Goal: Transaction & Acquisition: Purchase product/service

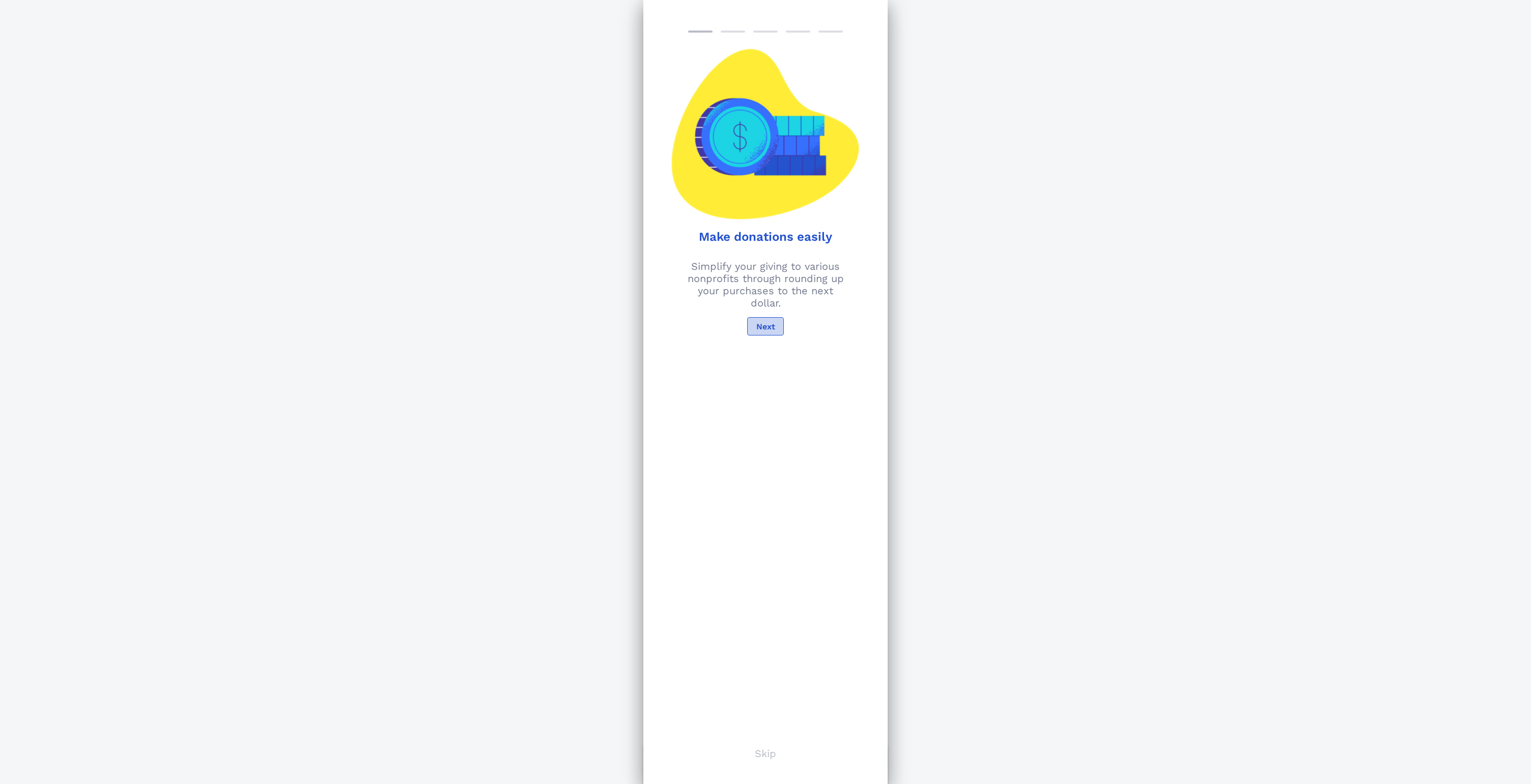
click at [761, 329] on span "Next" at bounding box center [766, 327] width 19 height 10
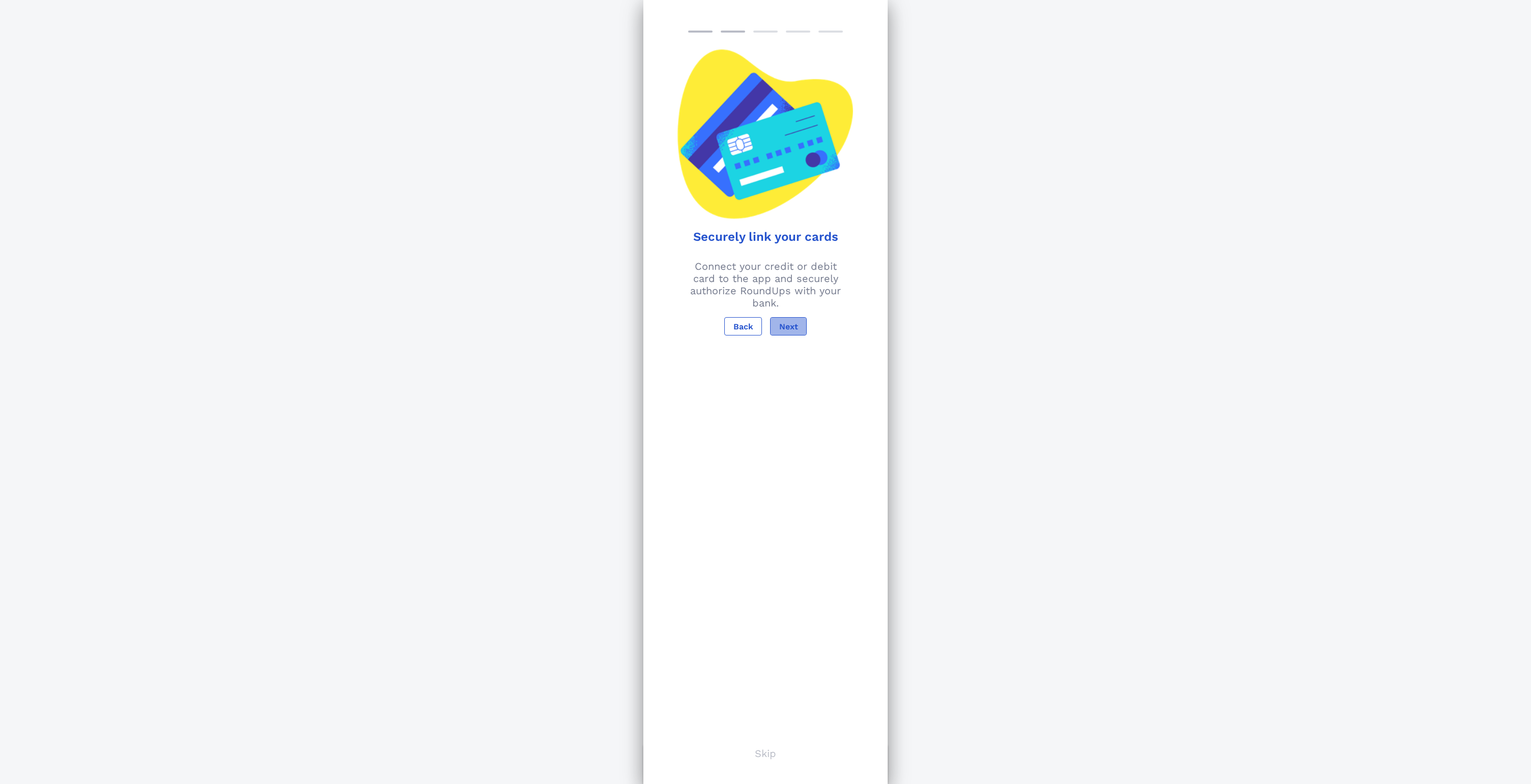
click at [788, 325] on span "Next" at bounding box center [788, 327] width 19 height 10
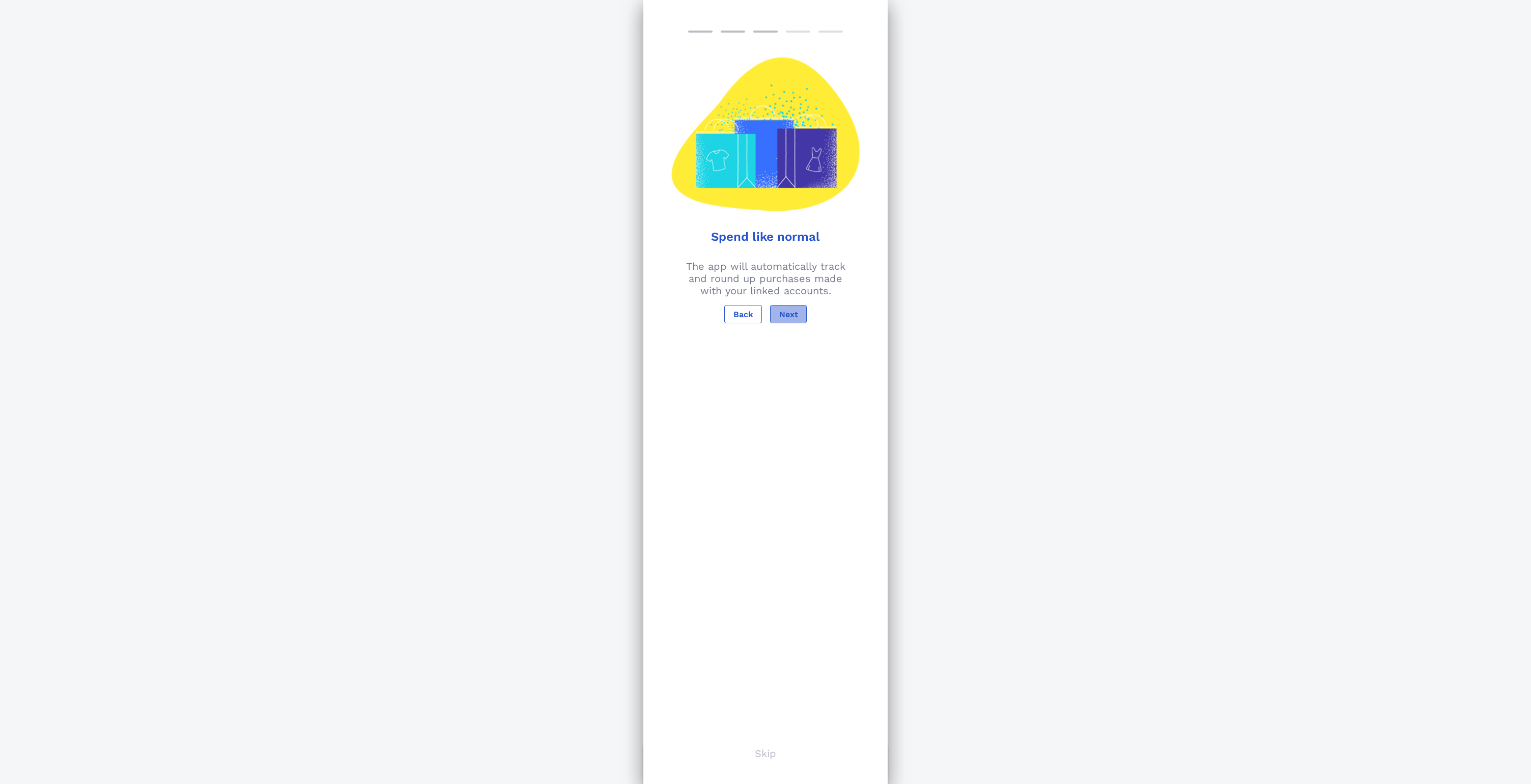
click at [787, 310] on span "Next" at bounding box center [788, 315] width 19 height 10
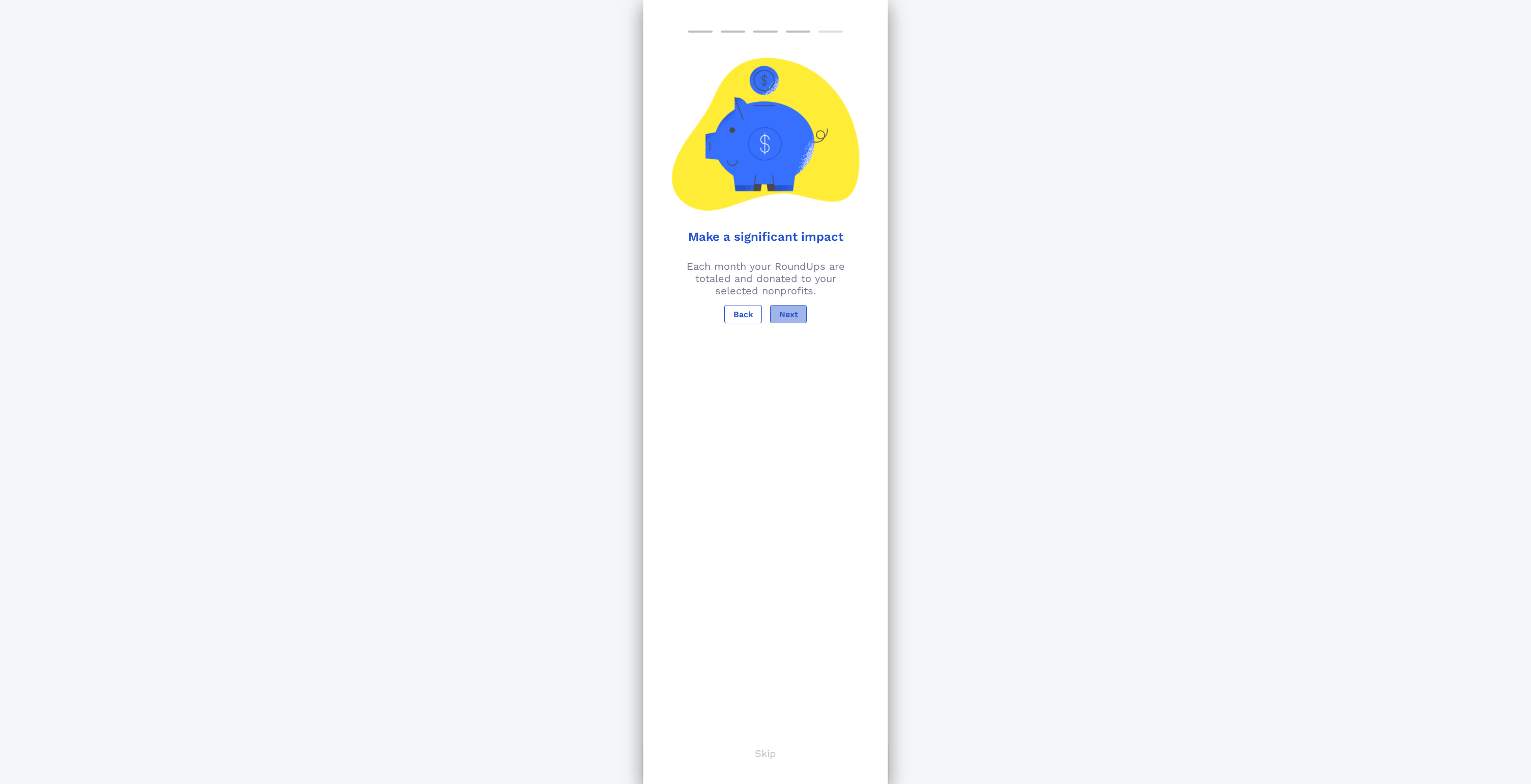
click at [787, 312] on span "Next" at bounding box center [788, 315] width 19 height 10
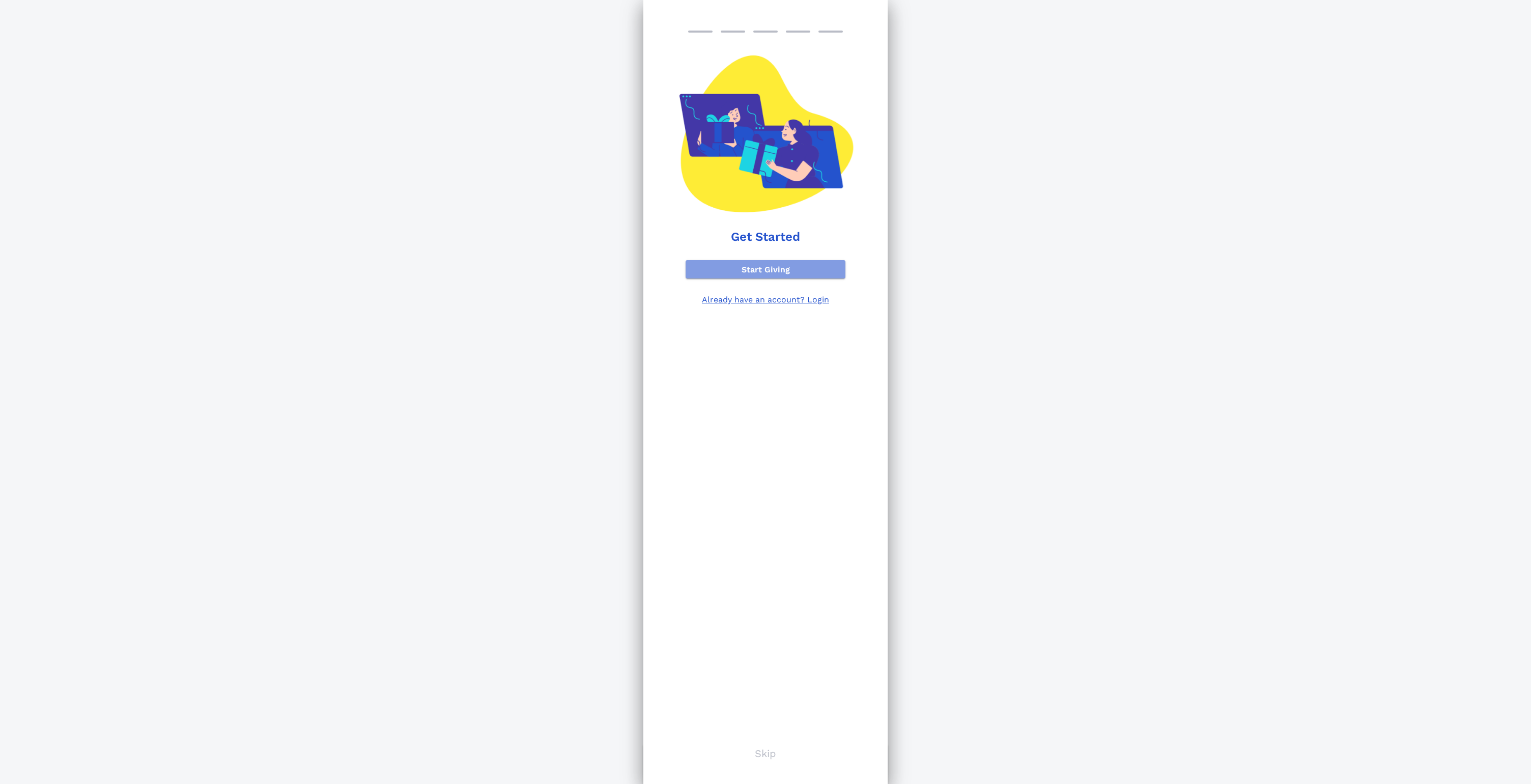
click at [753, 267] on span "Start Giving" at bounding box center [766, 269] width 144 height 10
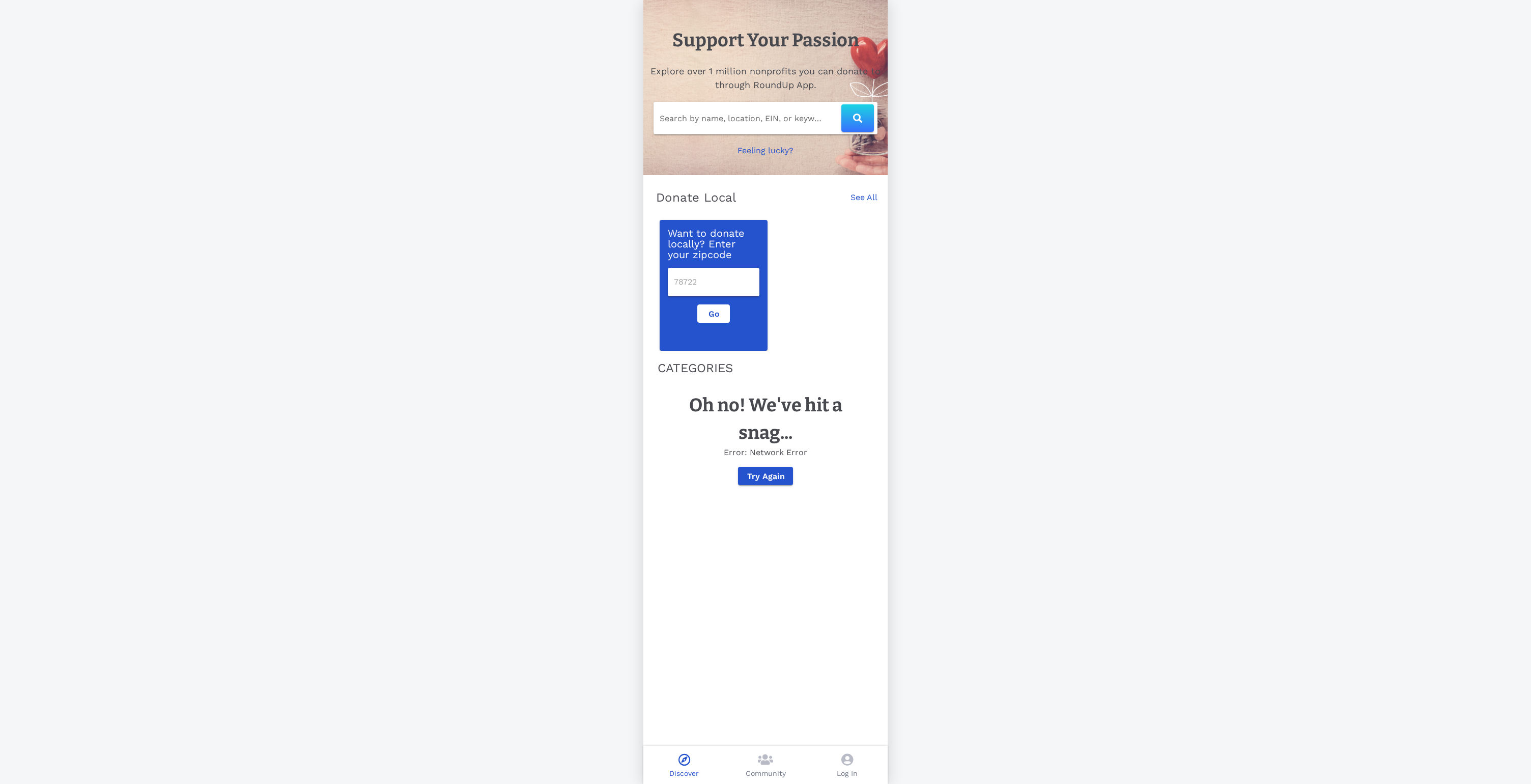
click at [723, 125] on div "Search by name, location, EIN, or keyword" at bounding box center [765, 117] width 224 height 33
click at [728, 113] on input "text" at bounding box center [751, 118] width 182 height 16
type input "camh"
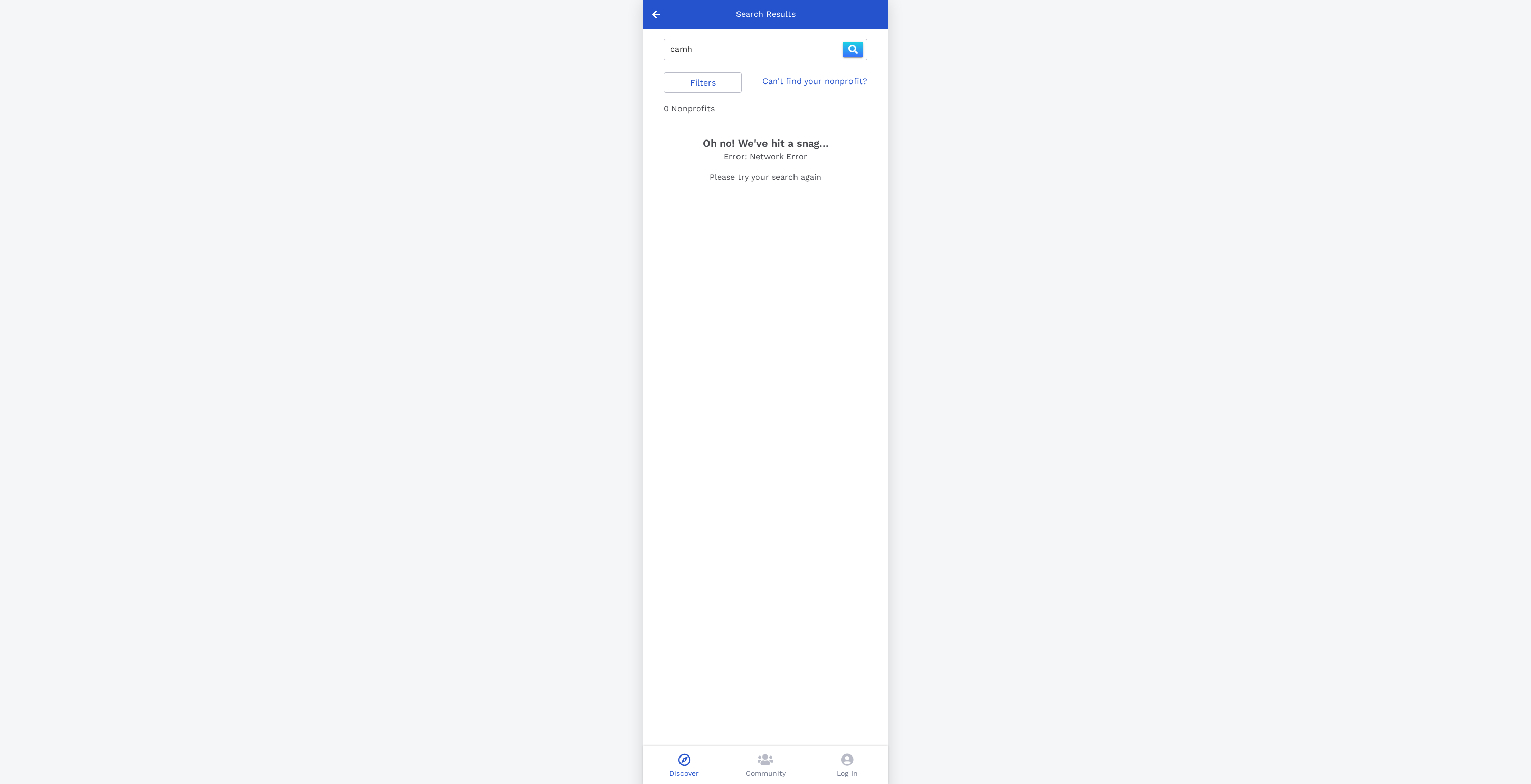
click at [767, 50] on input "camh" at bounding box center [756, 49] width 173 height 16
click at [797, 49] on input "Centre for Addiction and Mental Health" at bounding box center [756, 49] width 173 height 16
type input "chacruna"
click at [792, 80] on link "Can't find your nonprofit?" at bounding box center [815, 81] width 105 height 12
click at [652, 10] on icon at bounding box center [656, 14] width 8 height 9
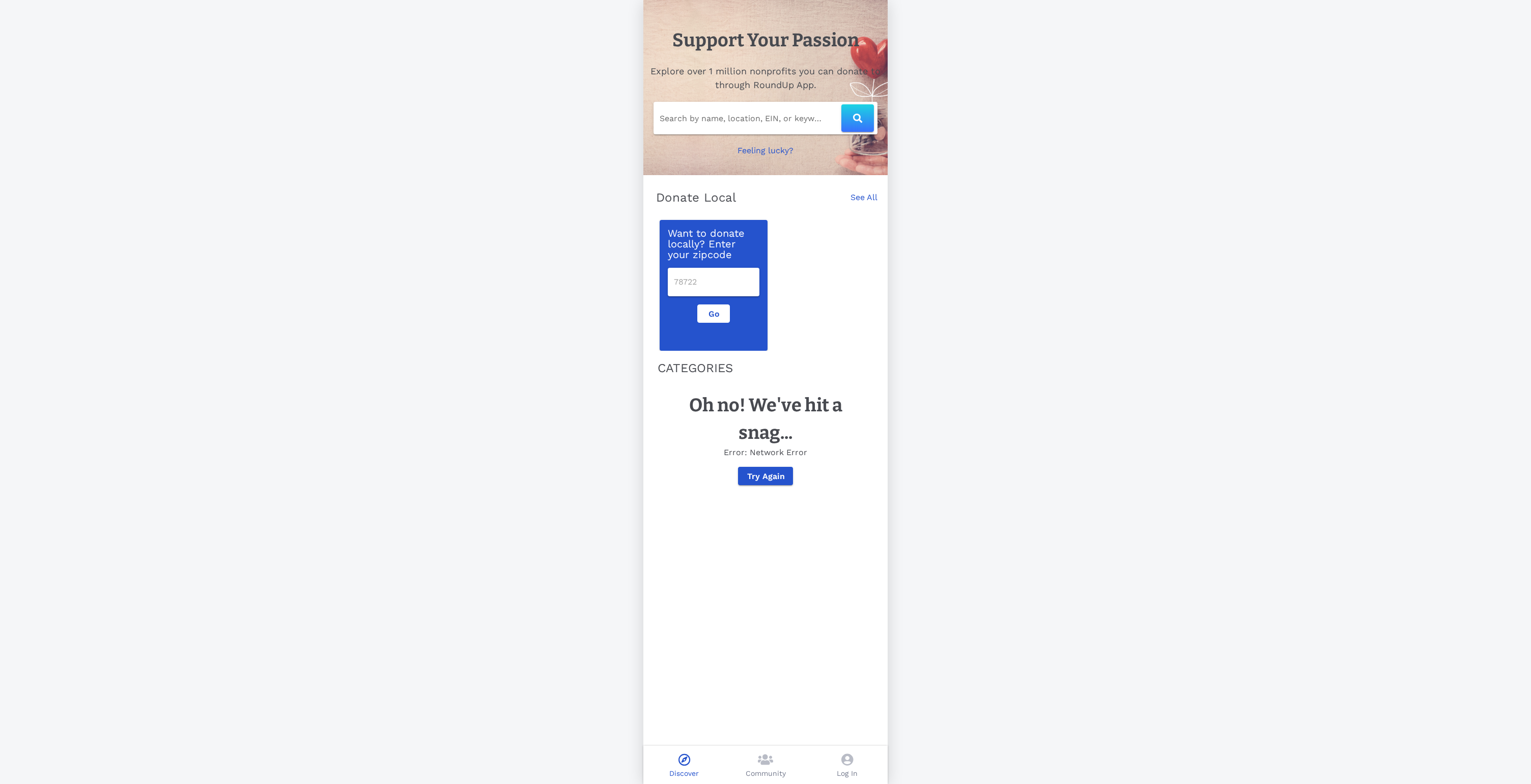
click at [842, 758] on icon at bounding box center [847, 758] width 12 height 12
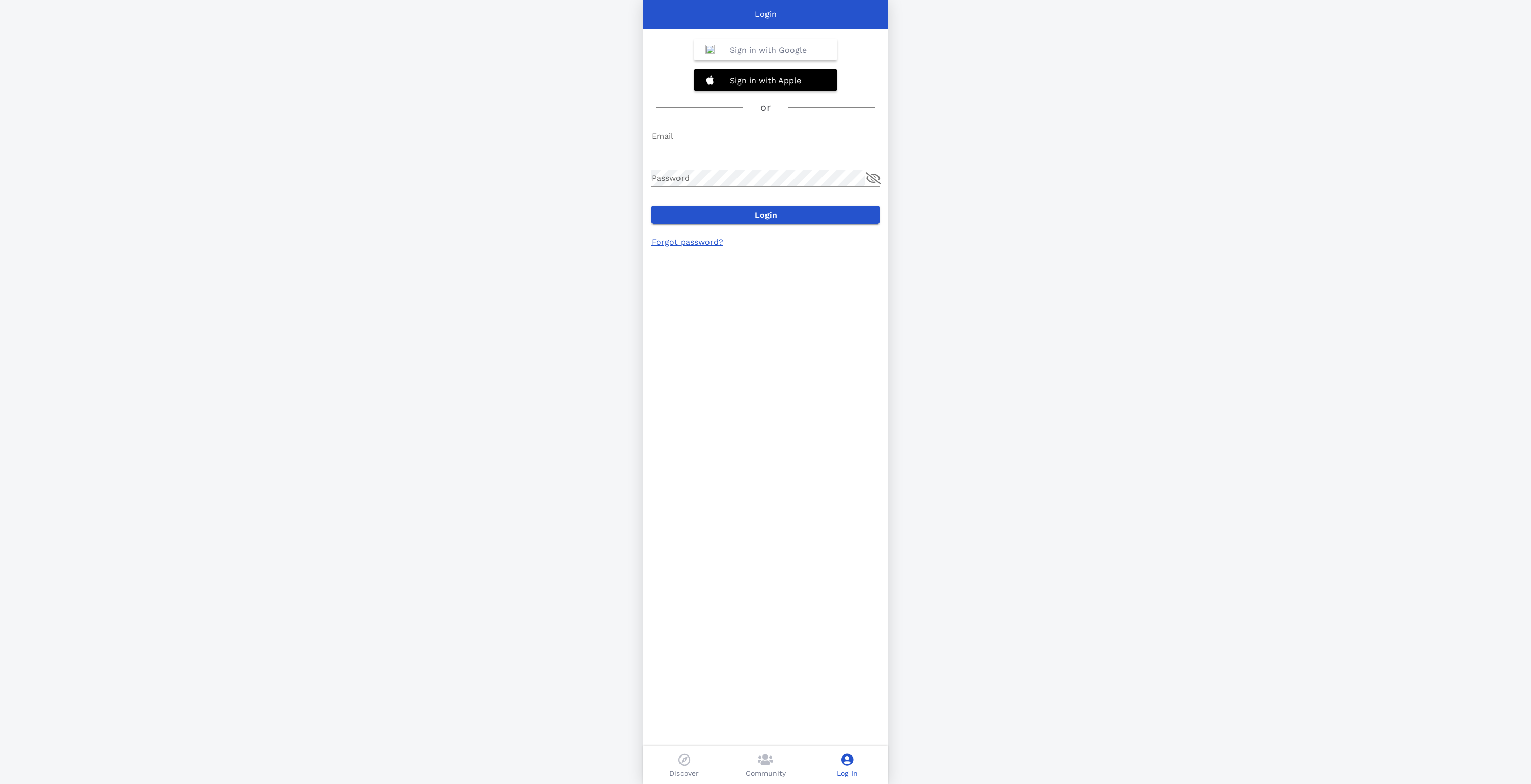
click at [686, 764] on icon at bounding box center [684, 758] width 12 height 12
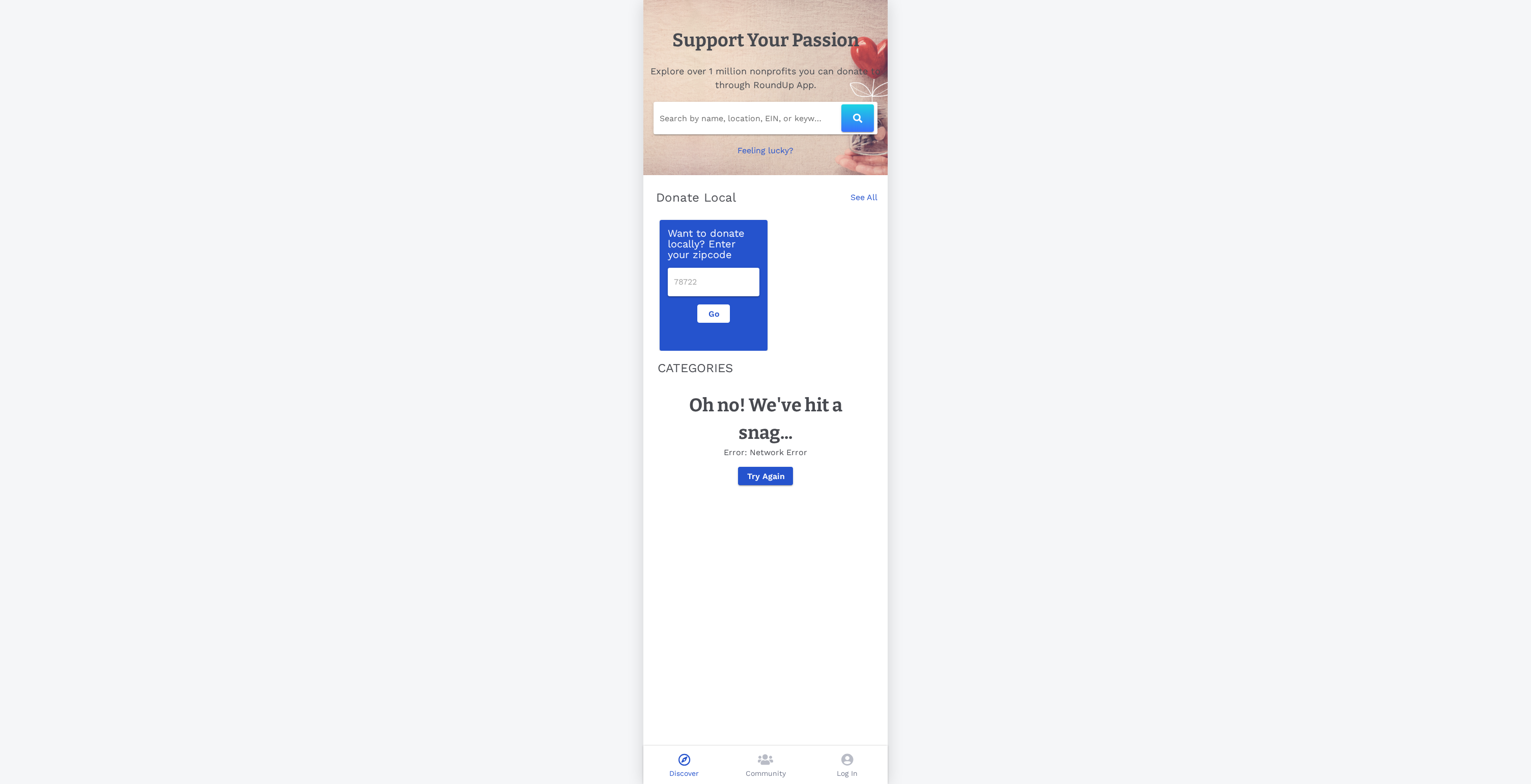
click at [725, 113] on input "Search by name, location, EIN, or keyword" at bounding box center [751, 118] width 182 height 16
type input "team water"
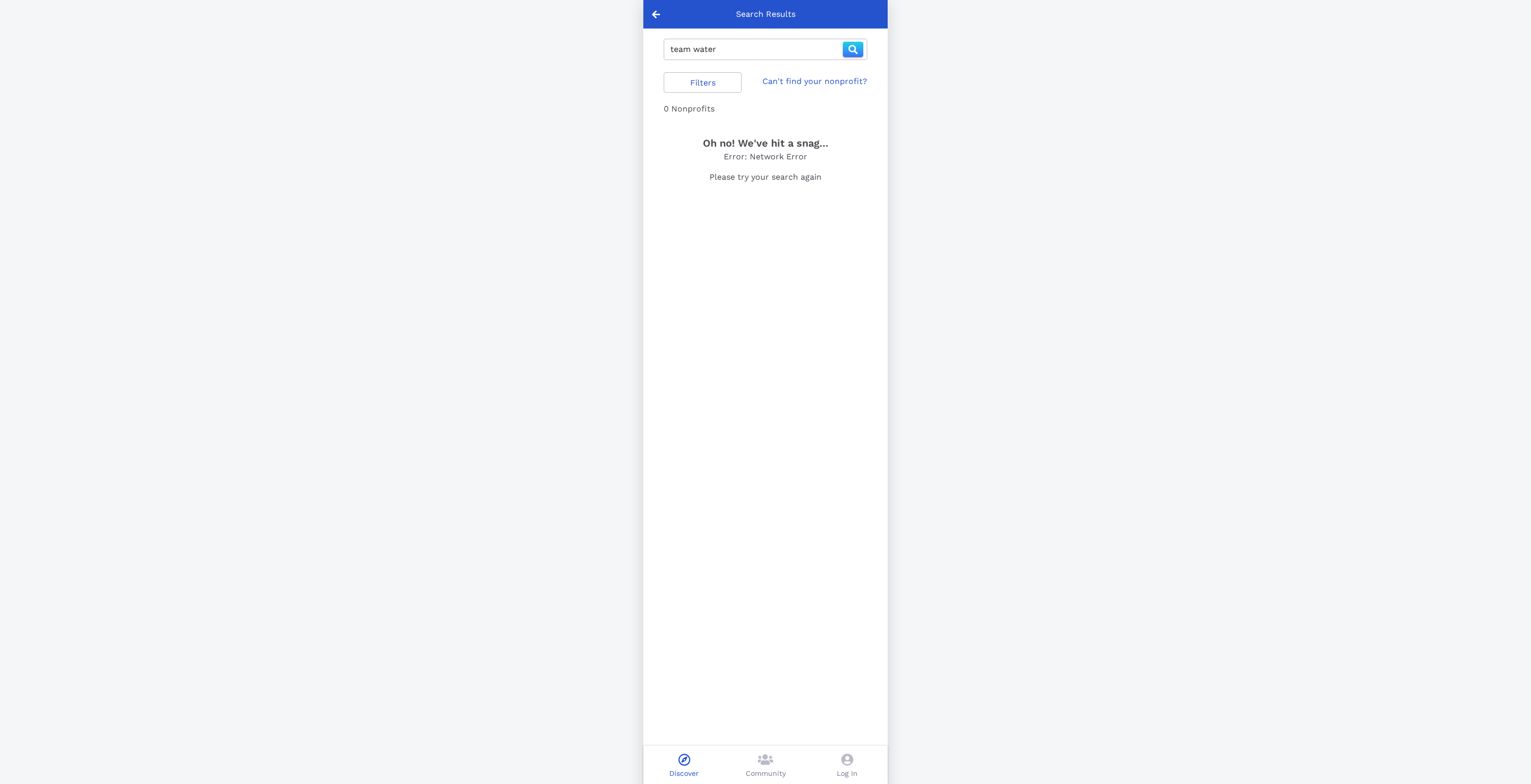
drag, startPoint x: 777, startPoint y: 128, endPoint x: 541, endPoint y: 55, distance: 247.0
click at [756, 119] on div "0 Nonprofits Oh no! We've hit a snag... Error: Network Error Please try your se…" at bounding box center [766, 433] width 228 height 660
